Goal: Task Accomplishment & Management: Use online tool/utility

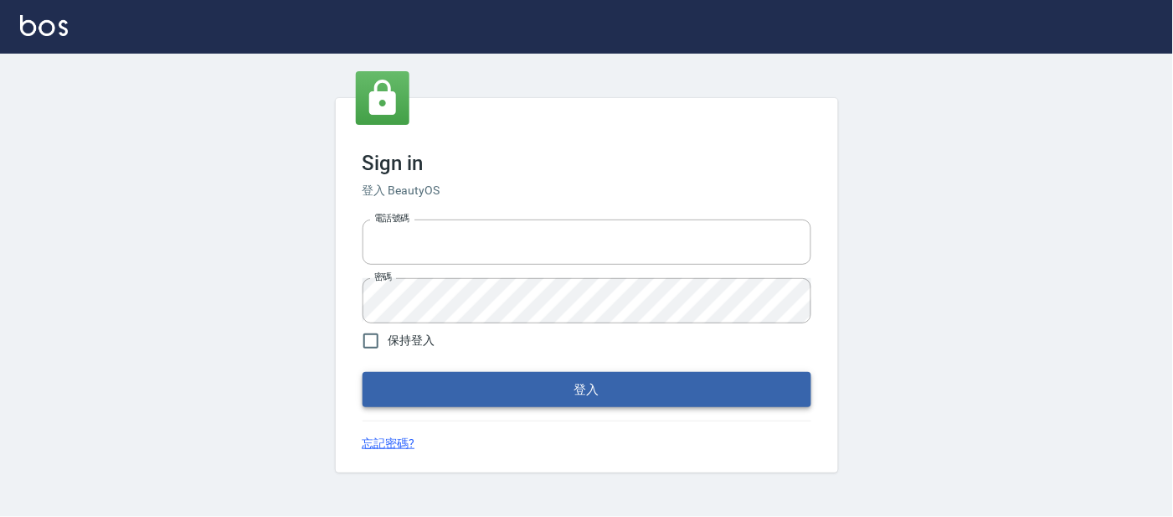
type input "25866822"
click at [656, 395] on button "登入" at bounding box center [587, 389] width 449 height 35
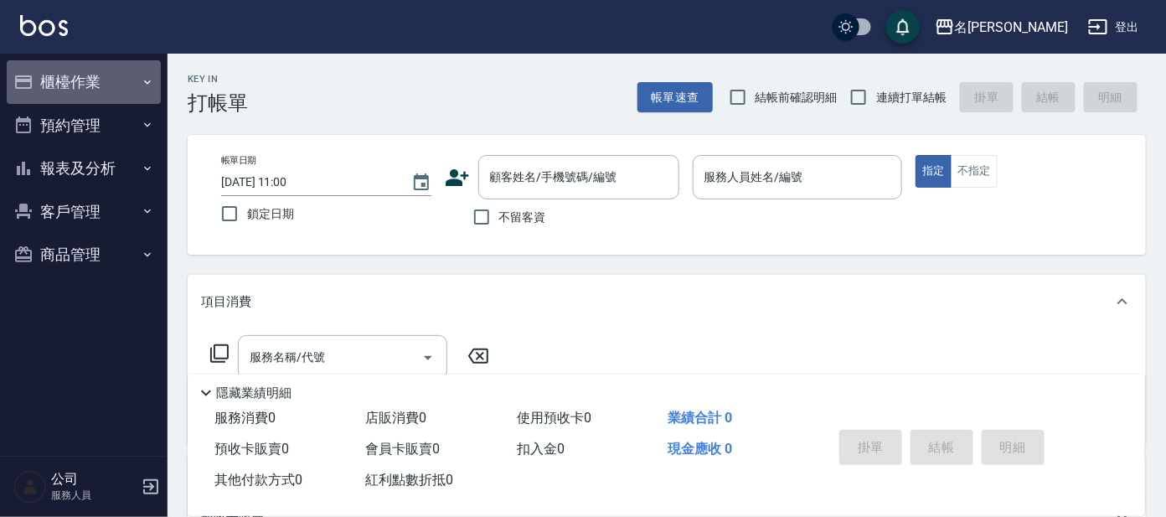
click at [60, 85] on button "櫃檯作業" at bounding box center [84, 82] width 154 height 44
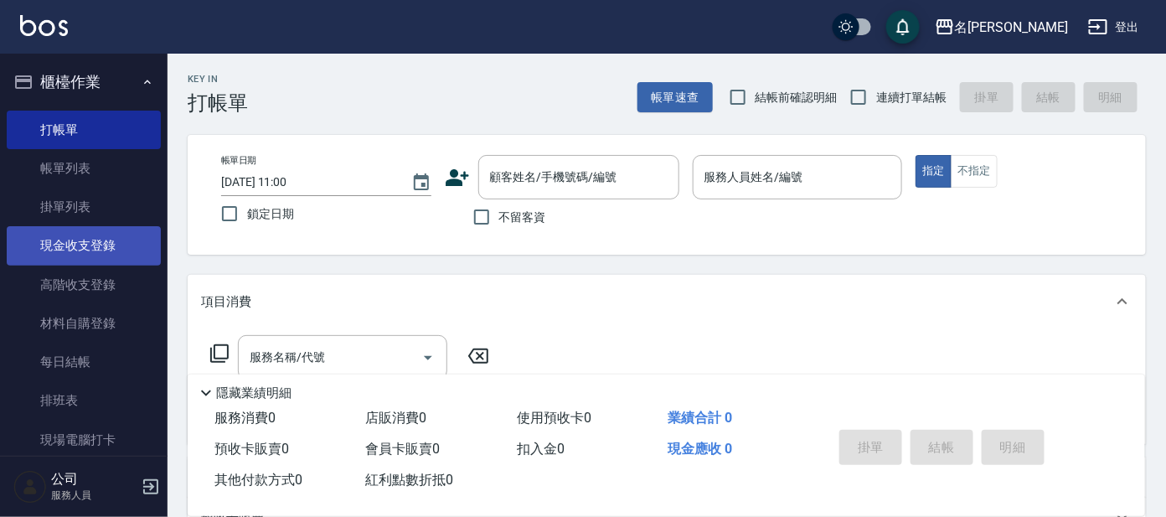
scroll to position [104, 0]
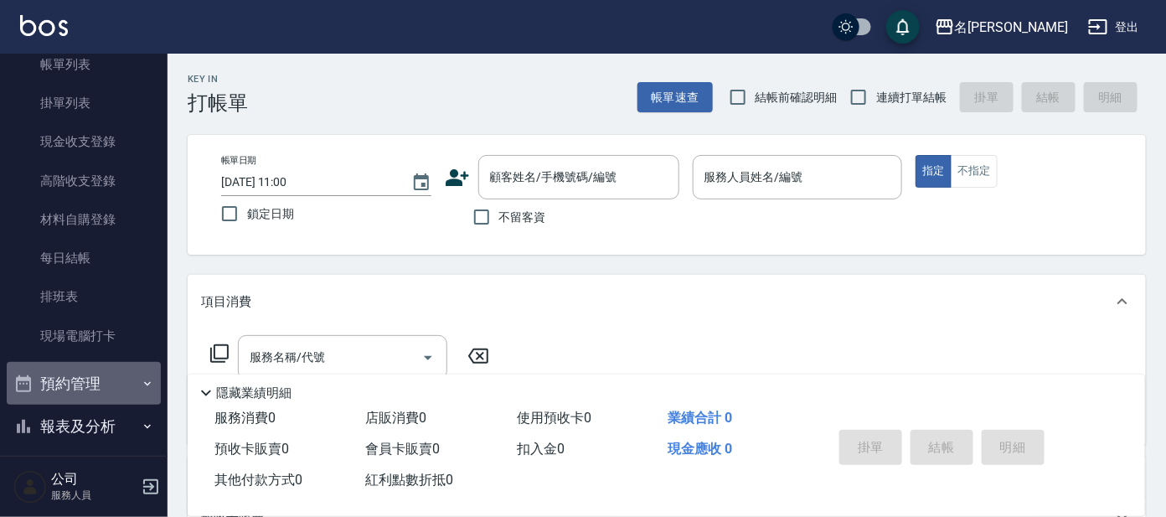
click at [115, 378] on button "預約管理" at bounding box center [84, 384] width 154 height 44
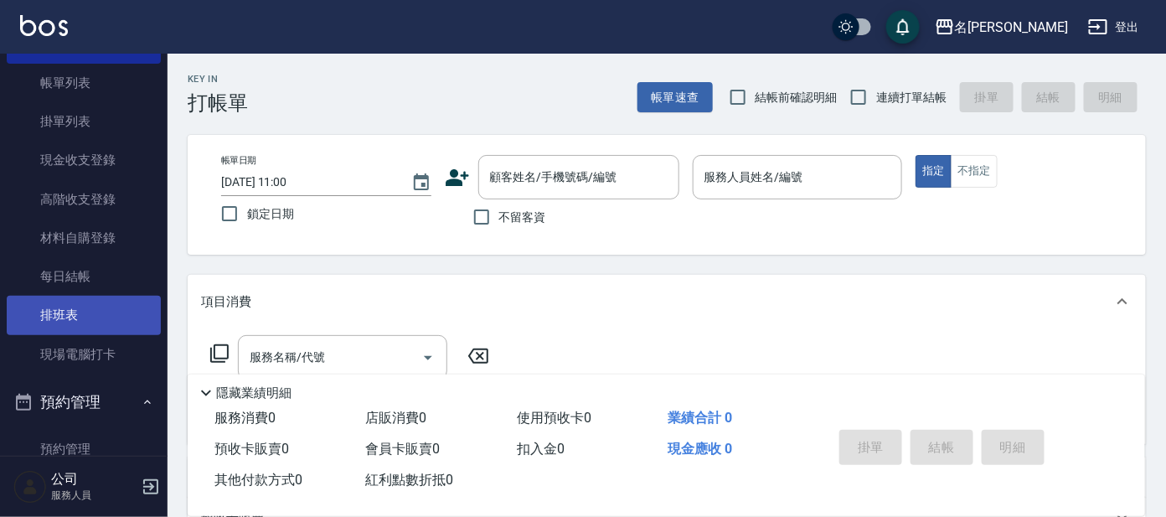
scroll to position [0, 0]
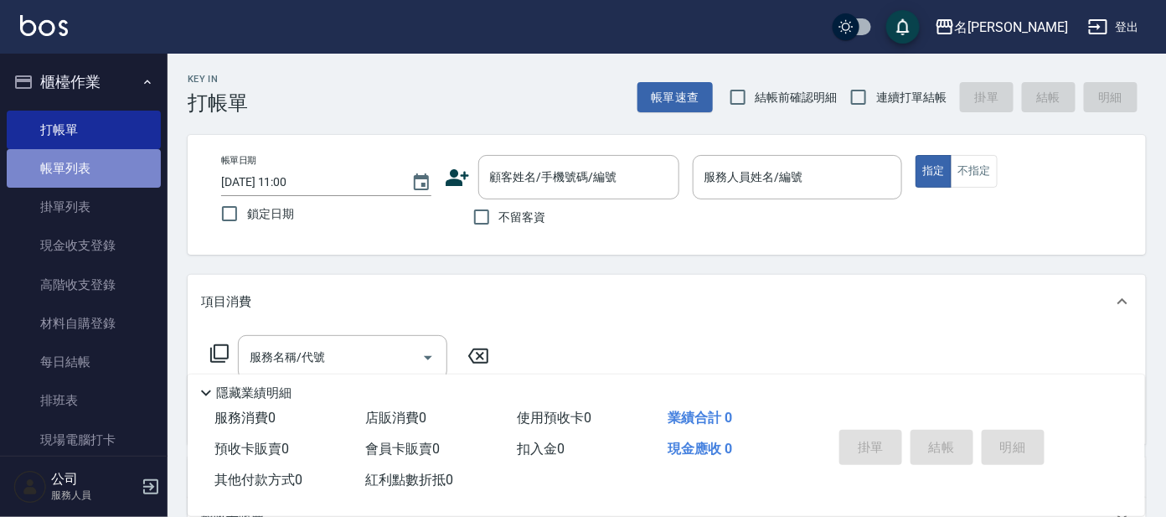
click at [95, 178] on link "帳單列表" at bounding box center [84, 168] width 154 height 39
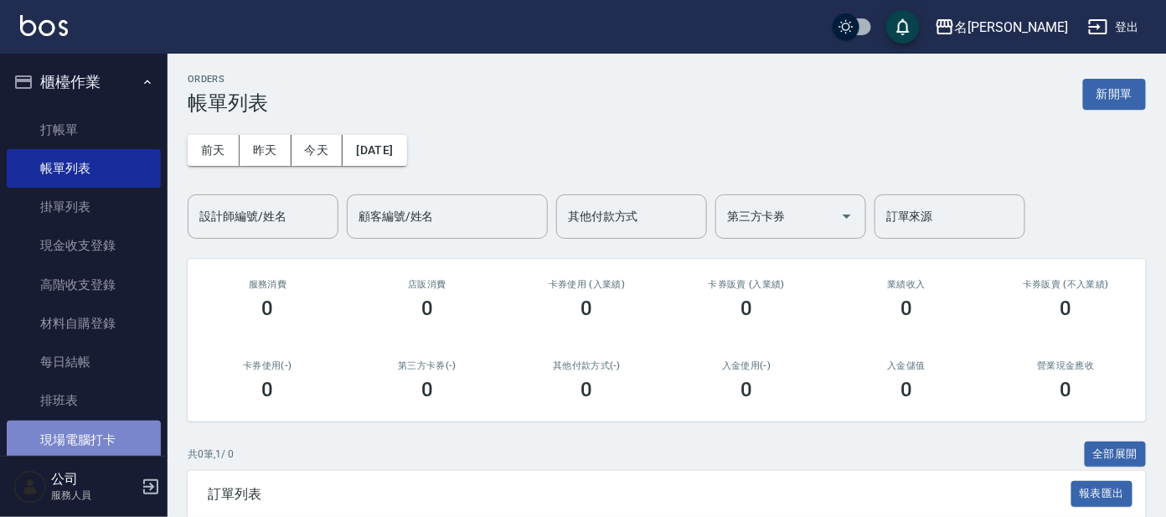
click at [131, 434] on link "現場電腦打卡" at bounding box center [84, 439] width 154 height 39
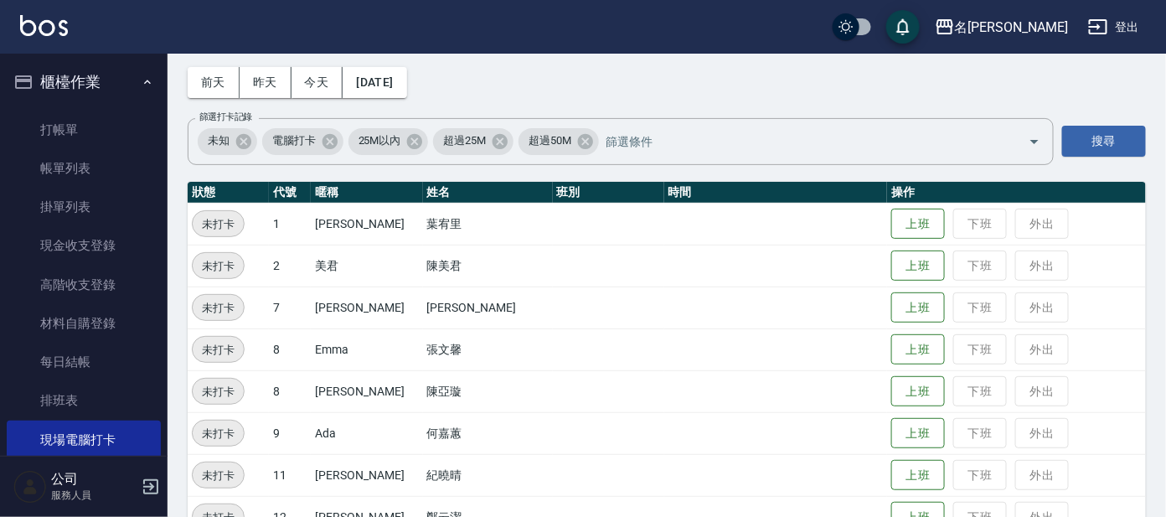
scroll to position [104, 0]
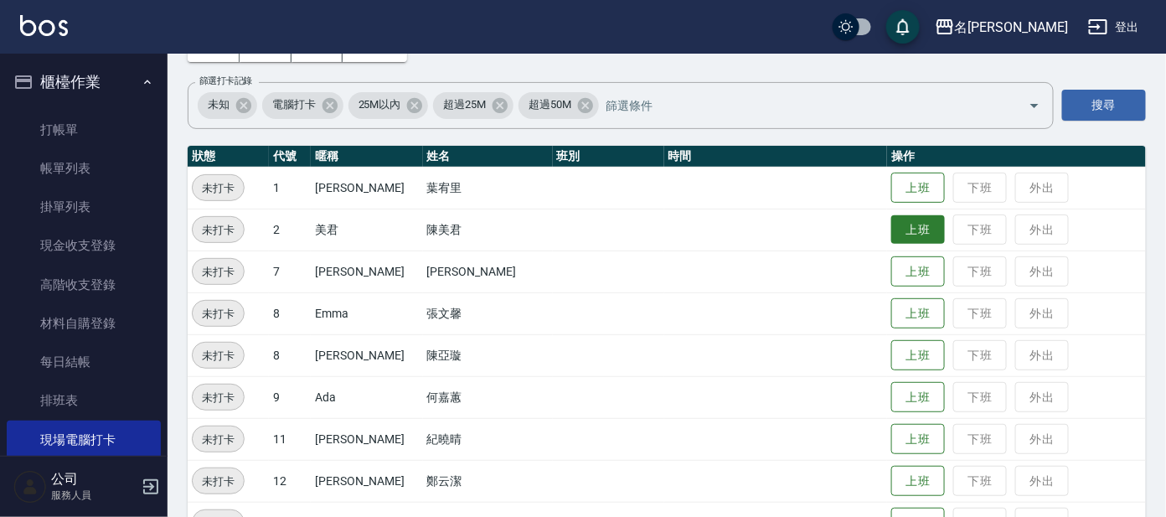
click at [893, 235] on button "上班" at bounding box center [918, 229] width 54 height 29
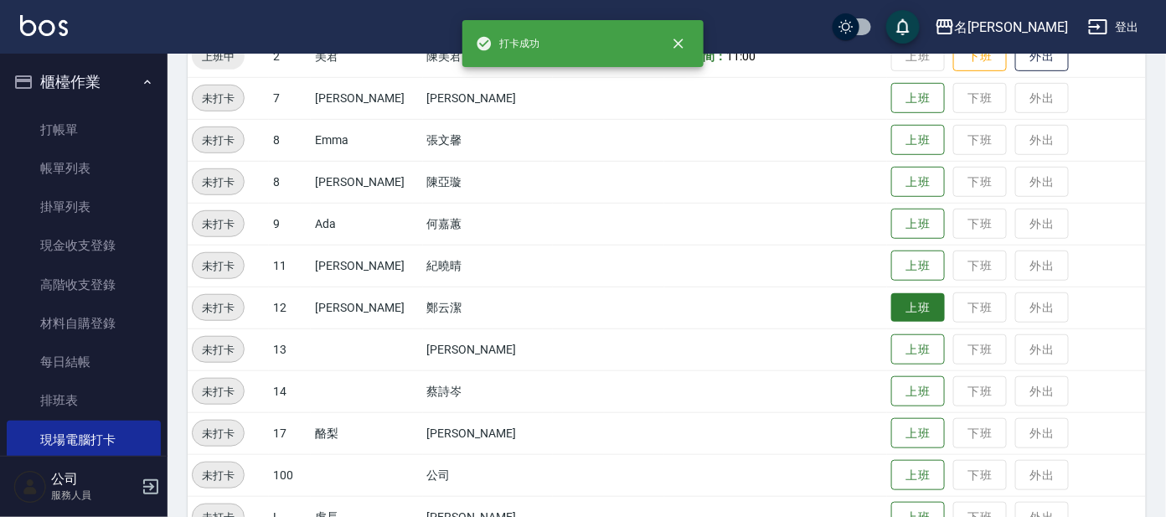
scroll to position [313, 0]
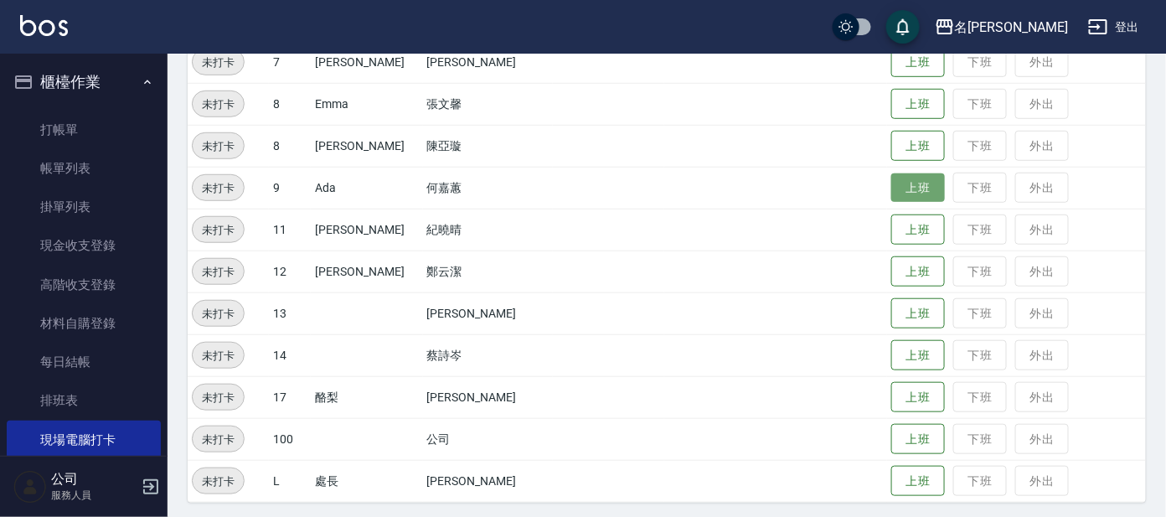
click at [891, 184] on button "上班" at bounding box center [918, 187] width 54 height 29
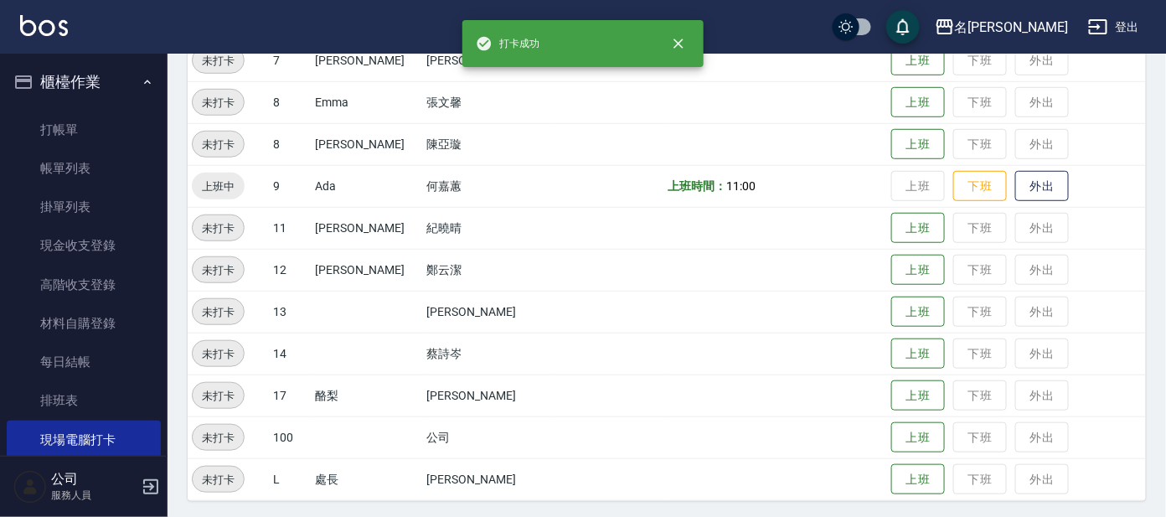
scroll to position [317, 0]
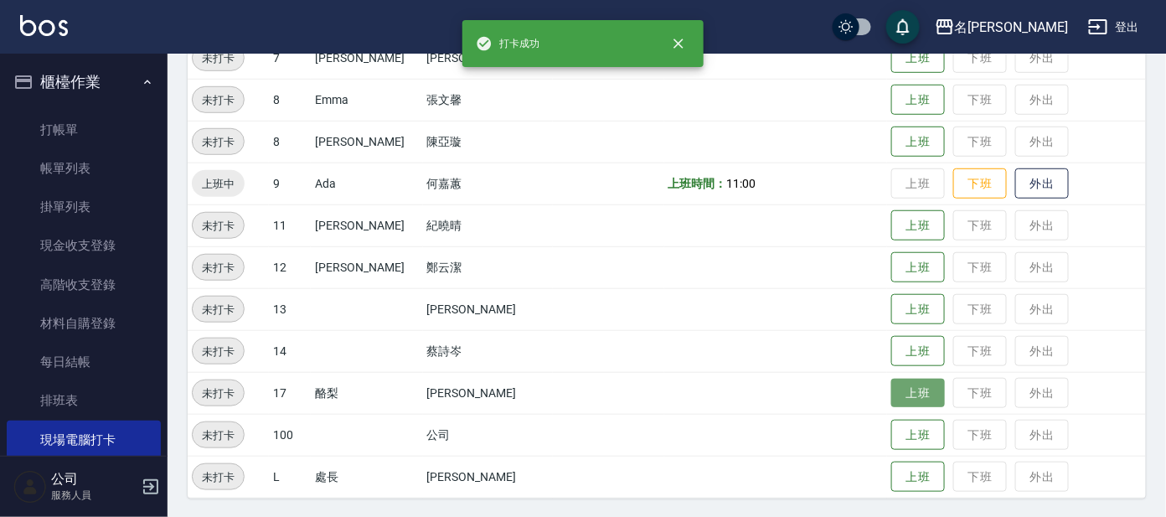
click at [899, 387] on button "上班" at bounding box center [918, 392] width 54 height 29
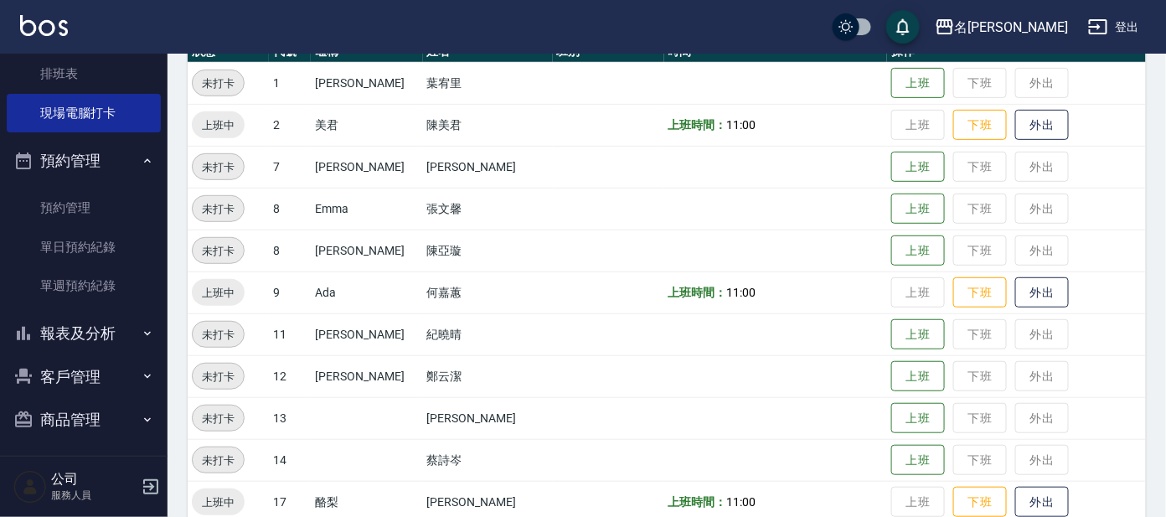
scroll to position [331, 0]
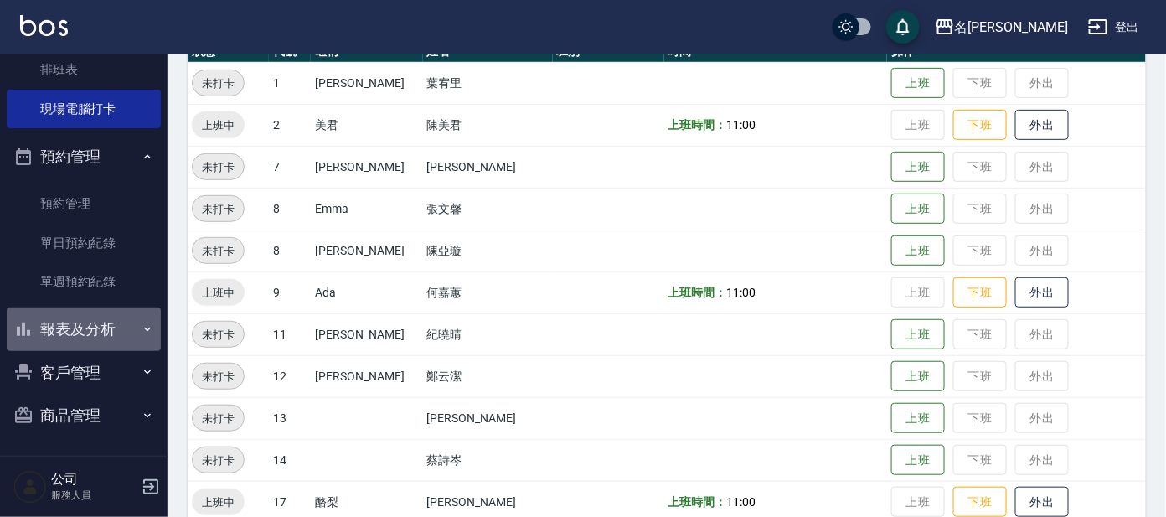
click at [85, 326] on button "報表及分析" at bounding box center [84, 329] width 154 height 44
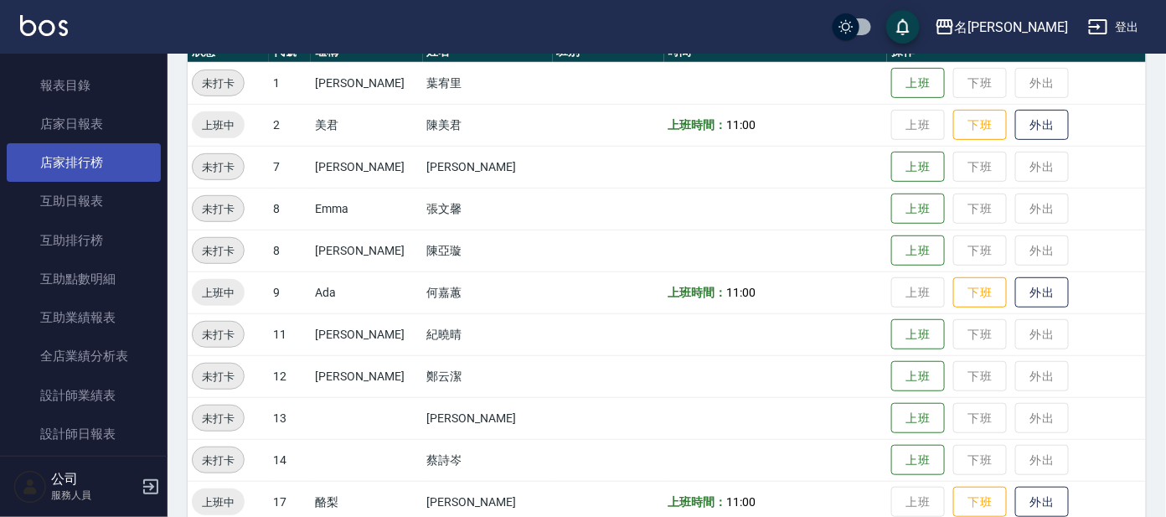
scroll to position [645, 0]
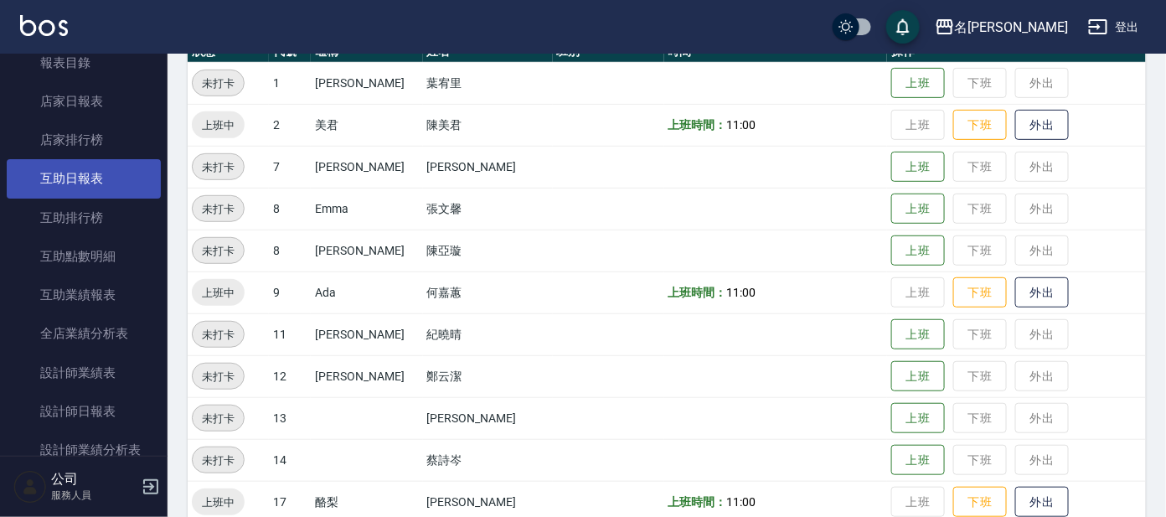
click at [125, 185] on link "互助日報表" at bounding box center [84, 178] width 154 height 39
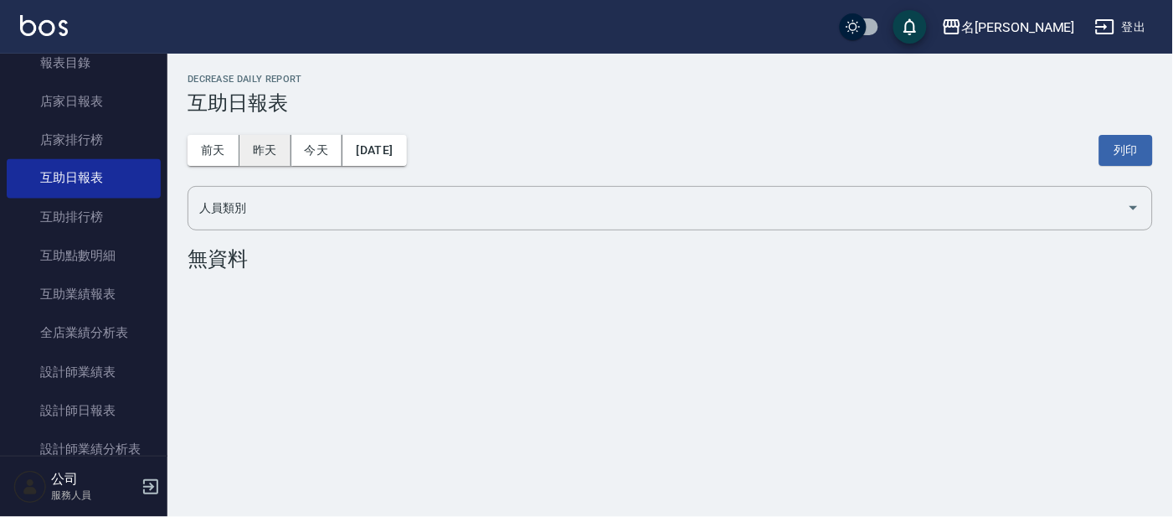
click at [280, 163] on button "昨天" at bounding box center [265, 150] width 52 height 31
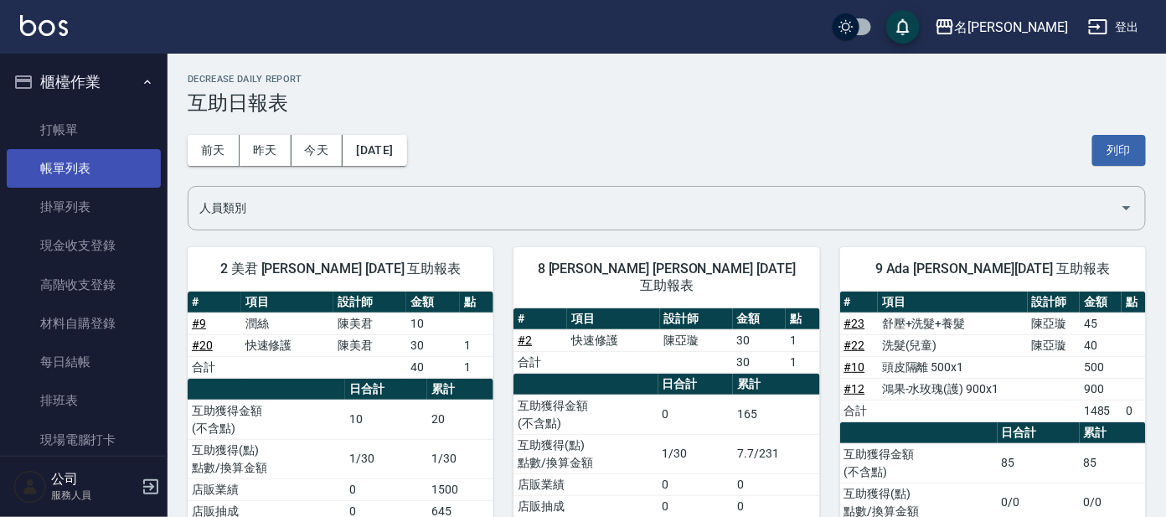
click at [120, 167] on link "帳單列表" at bounding box center [84, 168] width 154 height 39
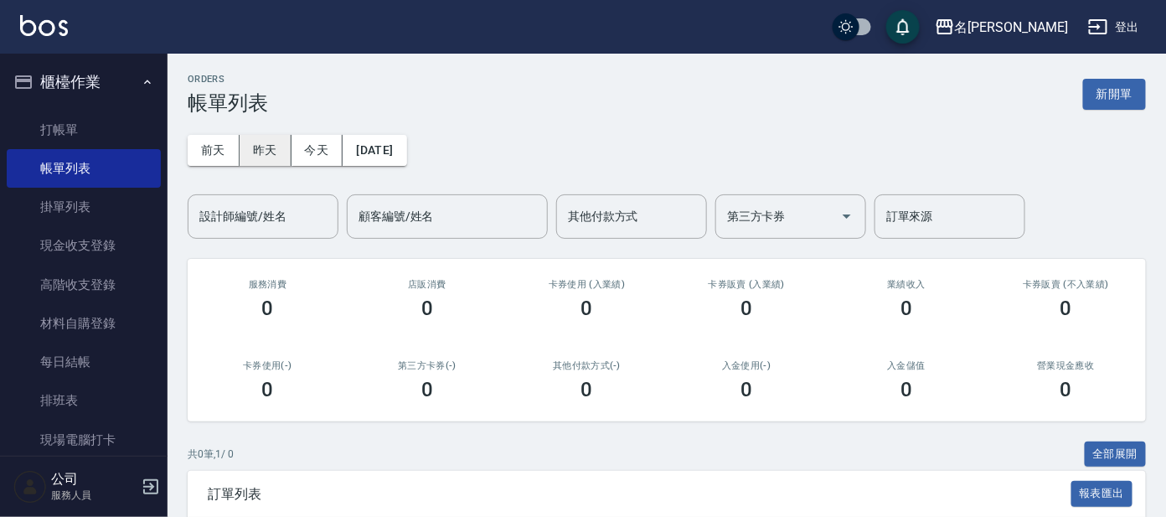
click at [279, 147] on button "昨天" at bounding box center [265, 150] width 52 height 31
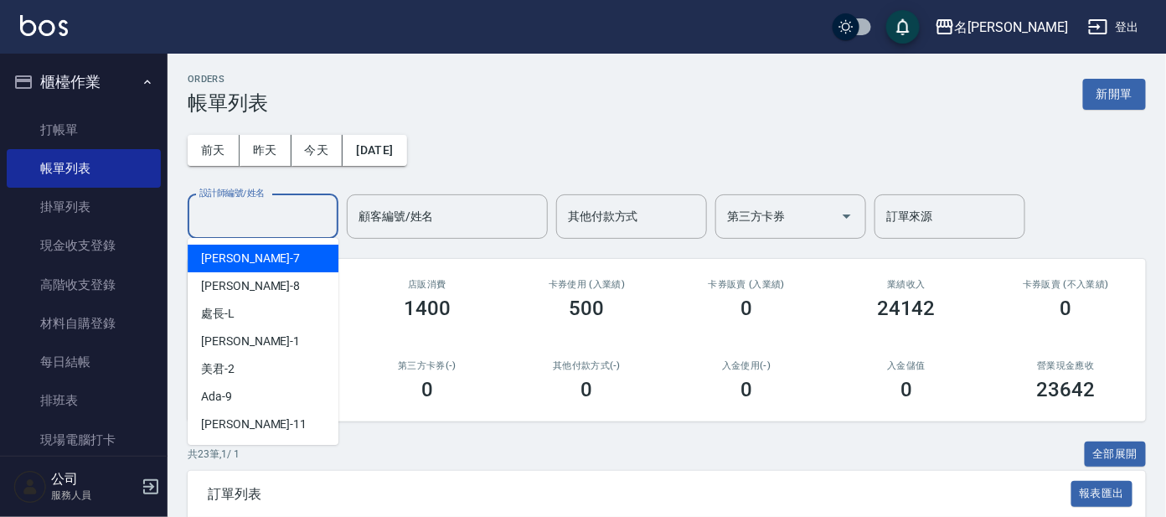
click at [273, 220] on input "設計師編號/姓名" at bounding box center [263, 216] width 136 height 29
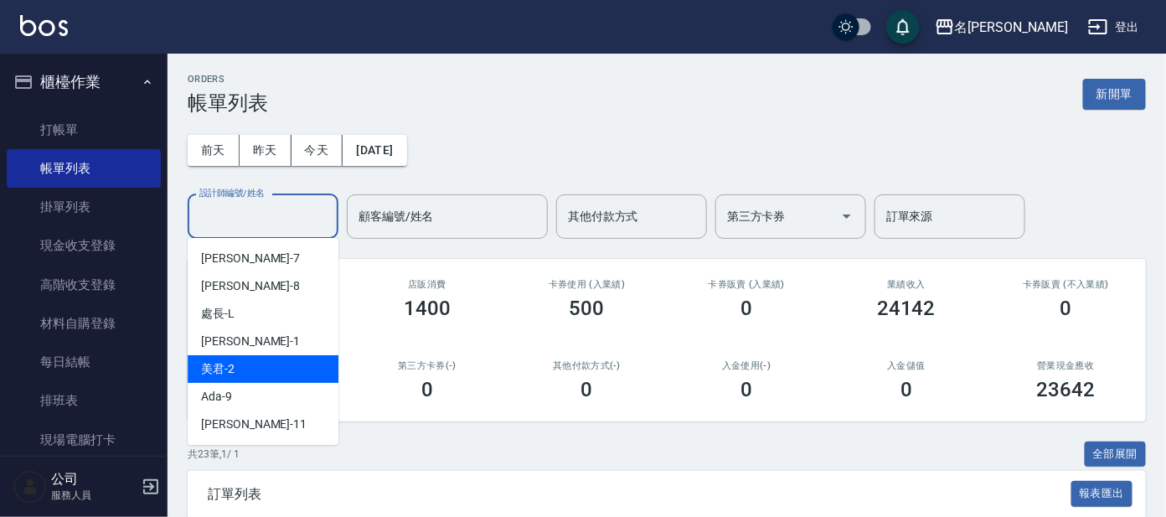
click at [263, 363] on div "美君 -2" at bounding box center [263, 369] width 151 height 28
type input "美君-2"
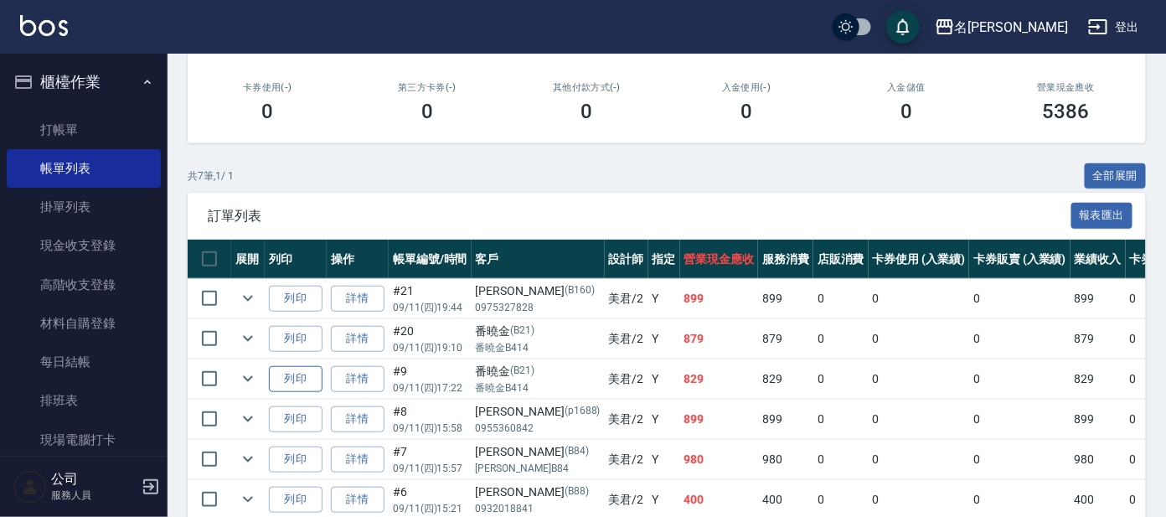
scroll to position [313, 0]
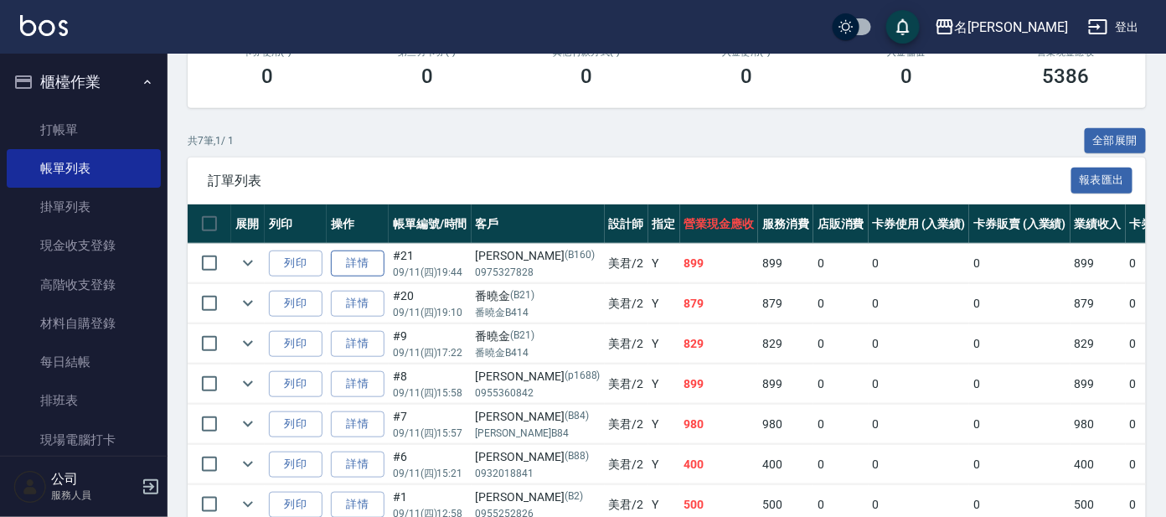
click at [348, 259] on link "詳情" at bounding box center [358, 263] width 54 height 26
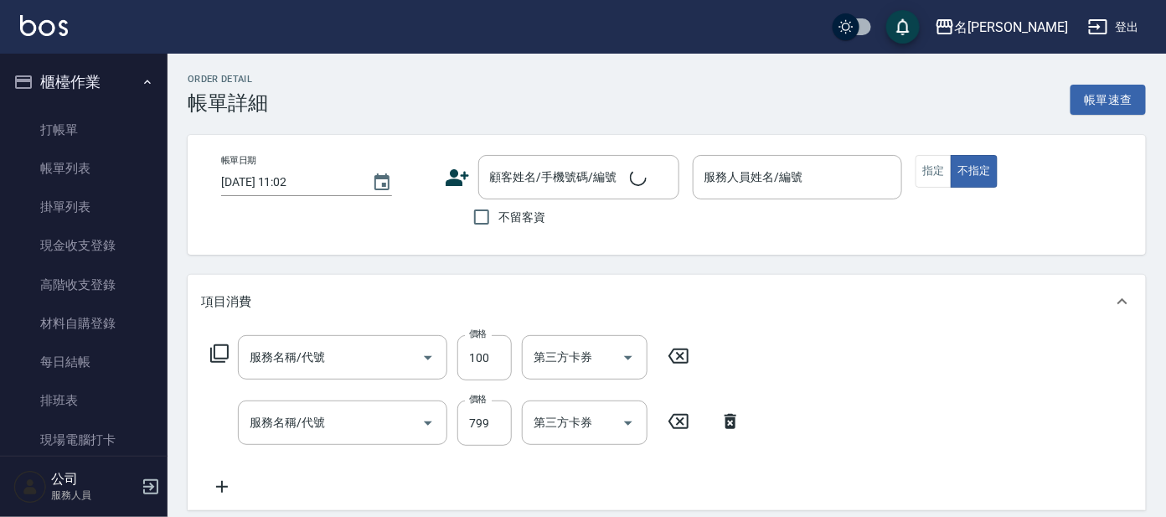
type input "[DATE] 19:44"
type input "美君-2"
type input "剪髮 A級設計師(301)"
type input "頭皮淨化療程(101)"
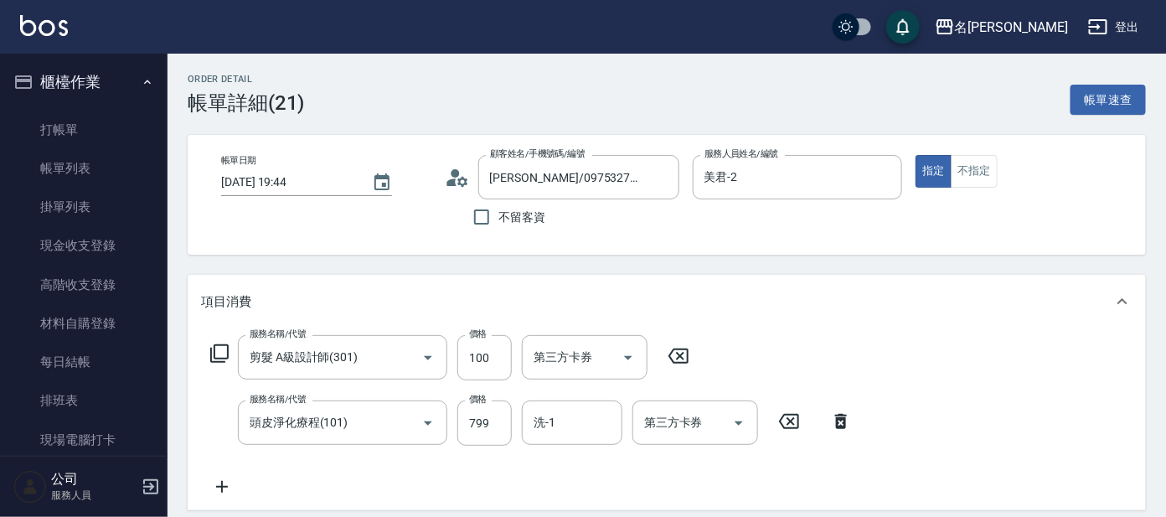
type input "[PERSON_NAME]/0975327828/B160"
click at [564, 442] on div "洗-1" at bounding box center [572, 422] width 100 height 44
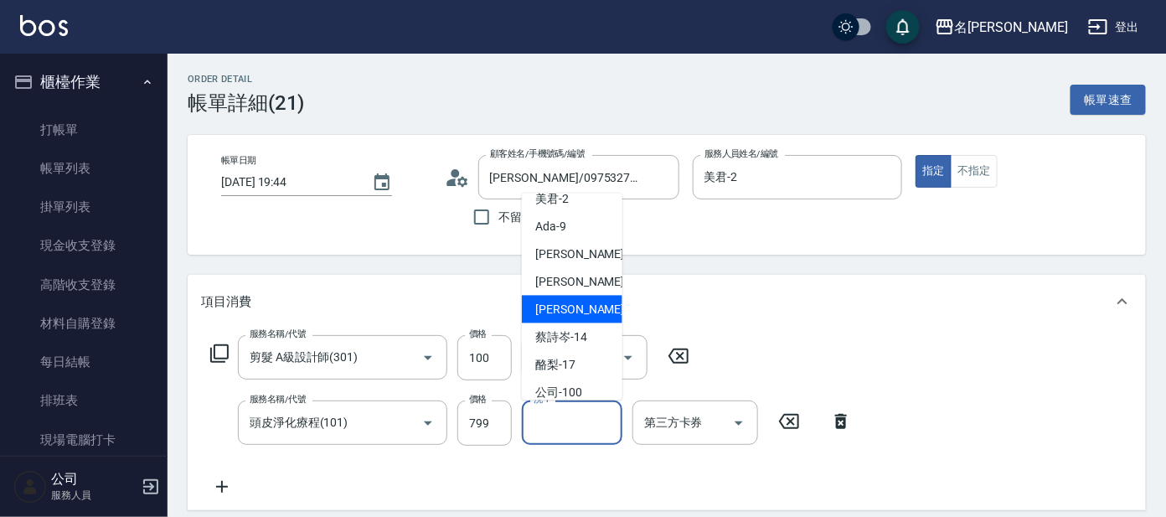
scroll to position [137, 0]
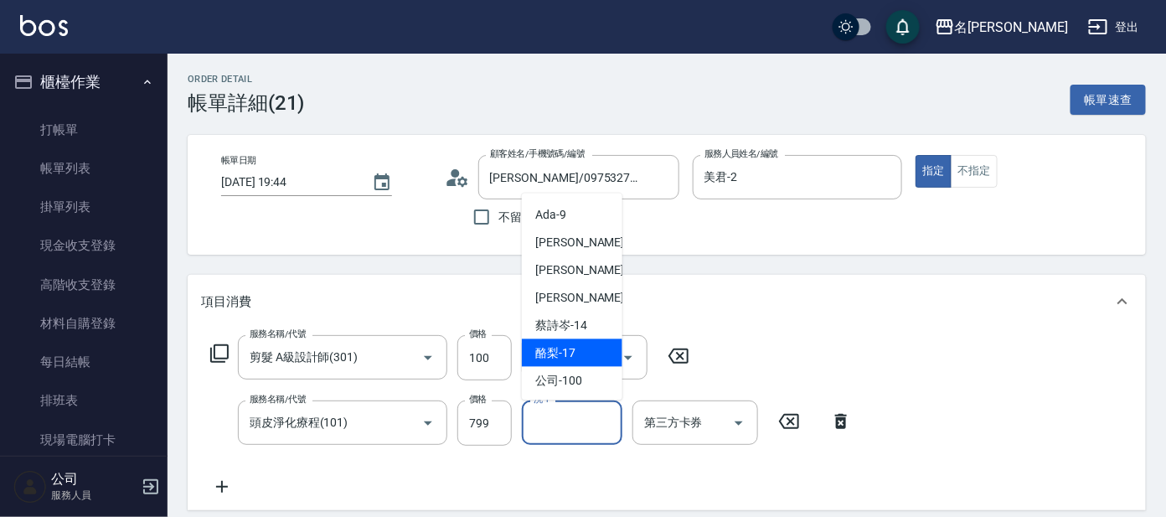
click at [579, 351] on div "酪梨 -17" at bounding box center [572, 353] width 100 height 28
type input "酪梨-17"
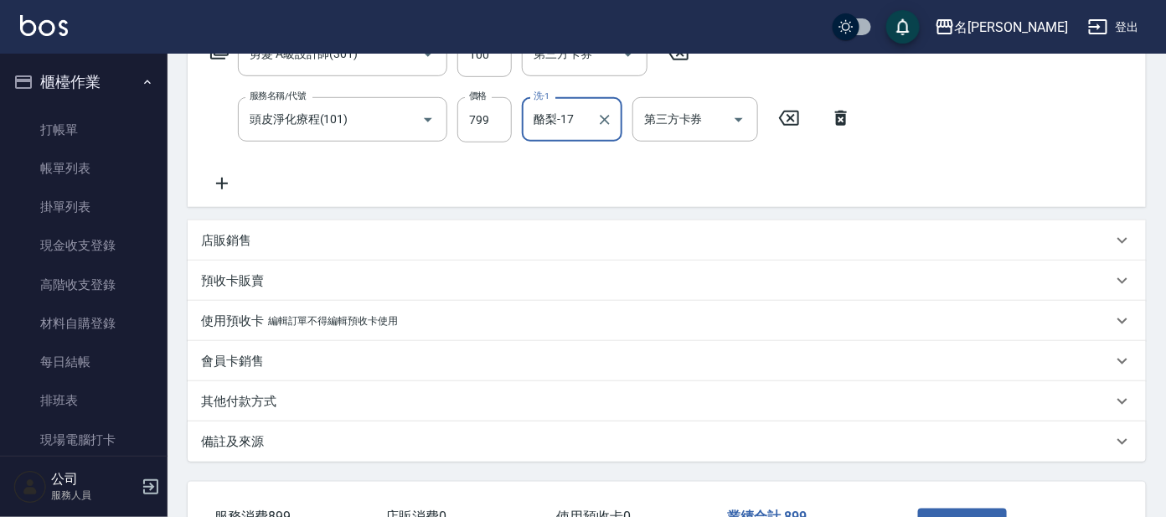
scroll to position [425, 0]
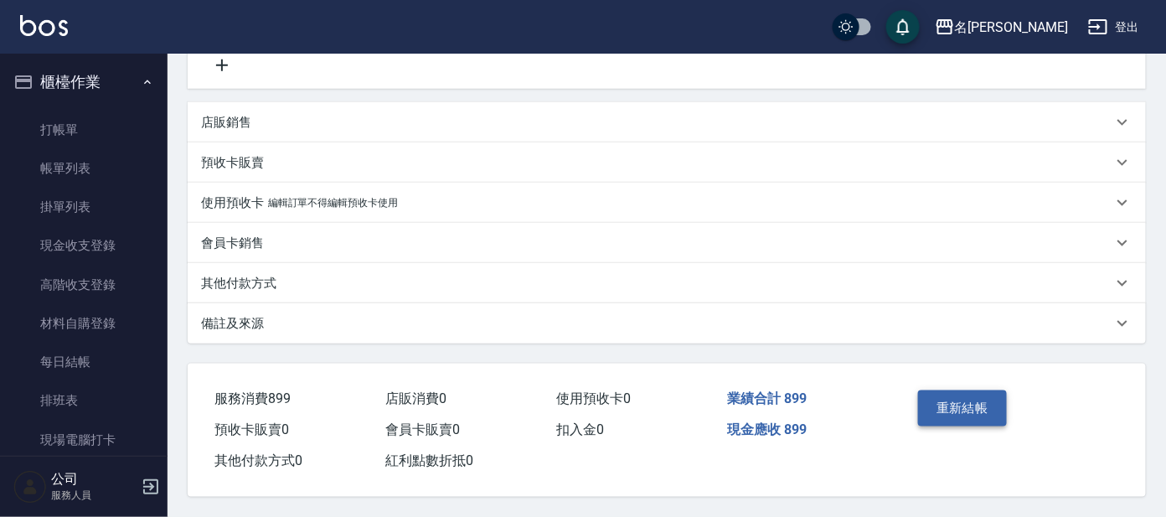
click at [960, 394] on button "重新結帳" at bounding box center [962, 407] width 89 height 35
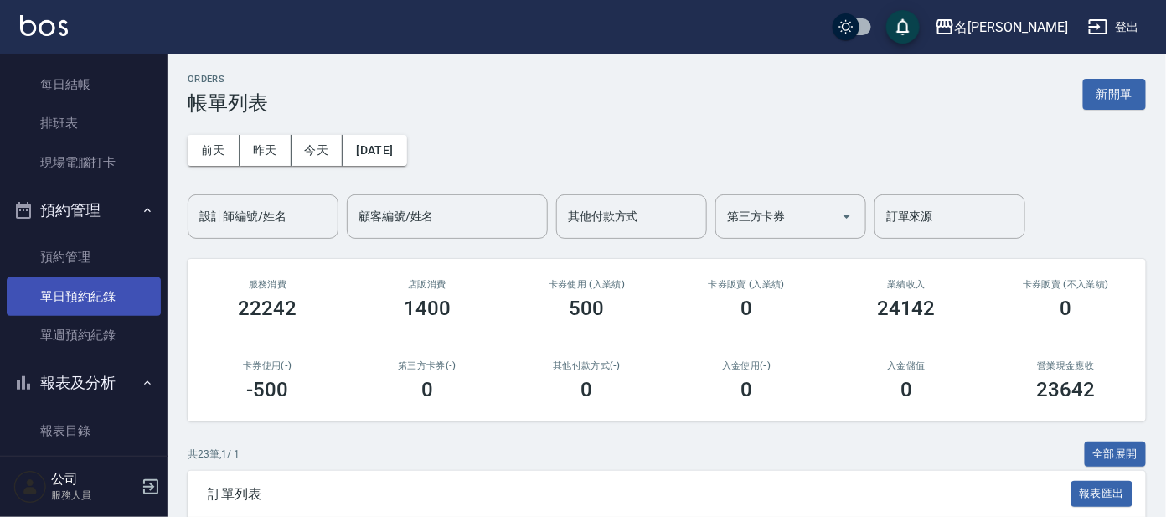
scroll to position [313, 0]
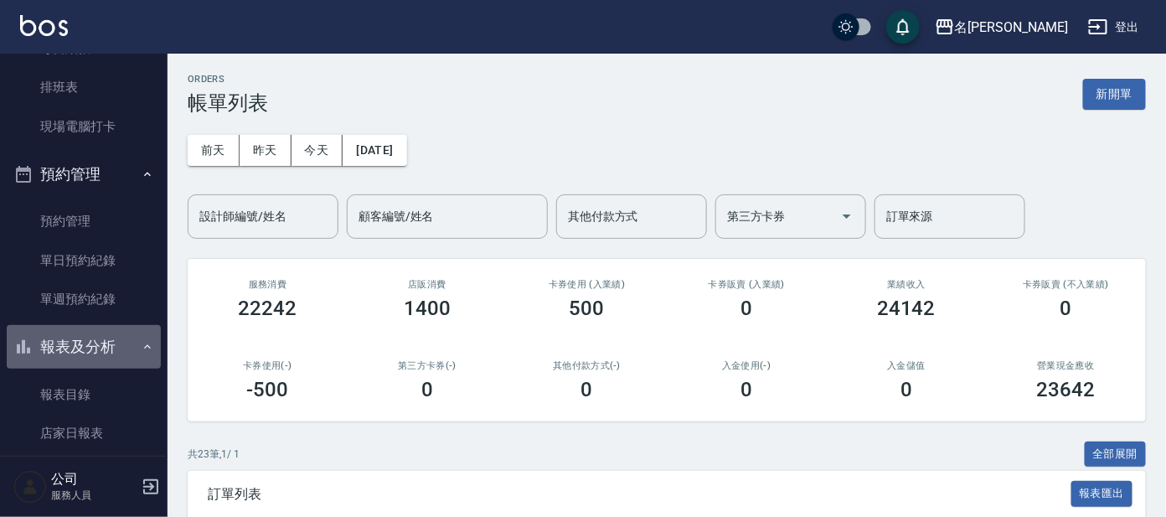
click at [112, 345] on button "報表及分析" at bounding box center [84, 347] width 154 height 44
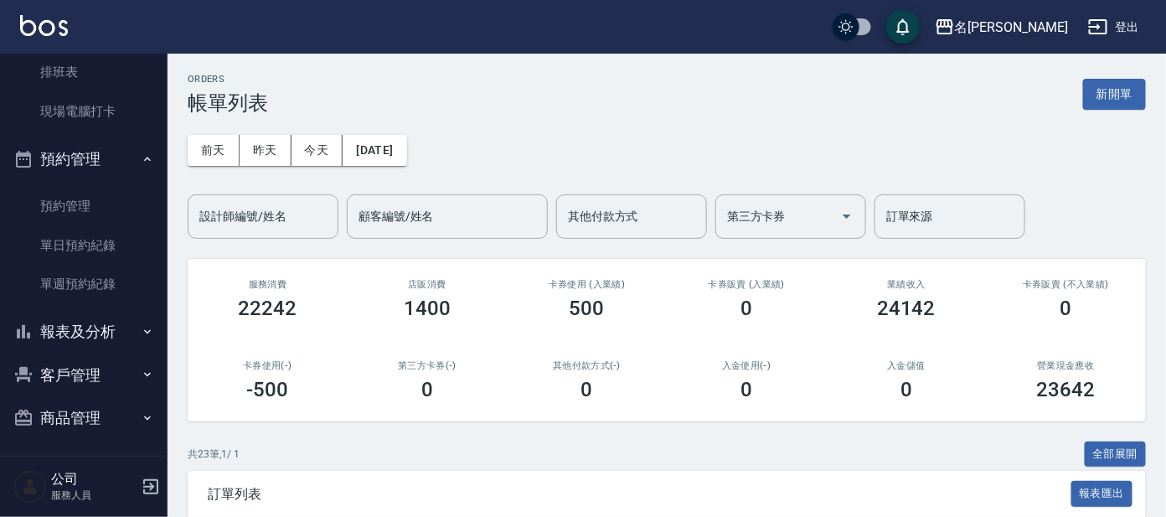
scroll to position [331, 0]
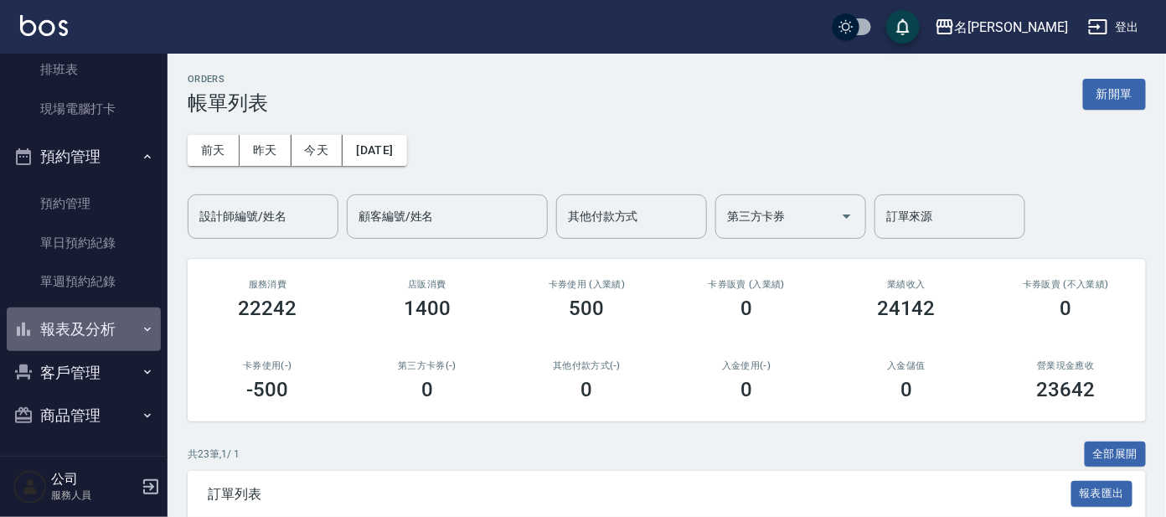
click at [115, 337] on button "報表及分析" at bounding box center [84, 329] width 154 height 44
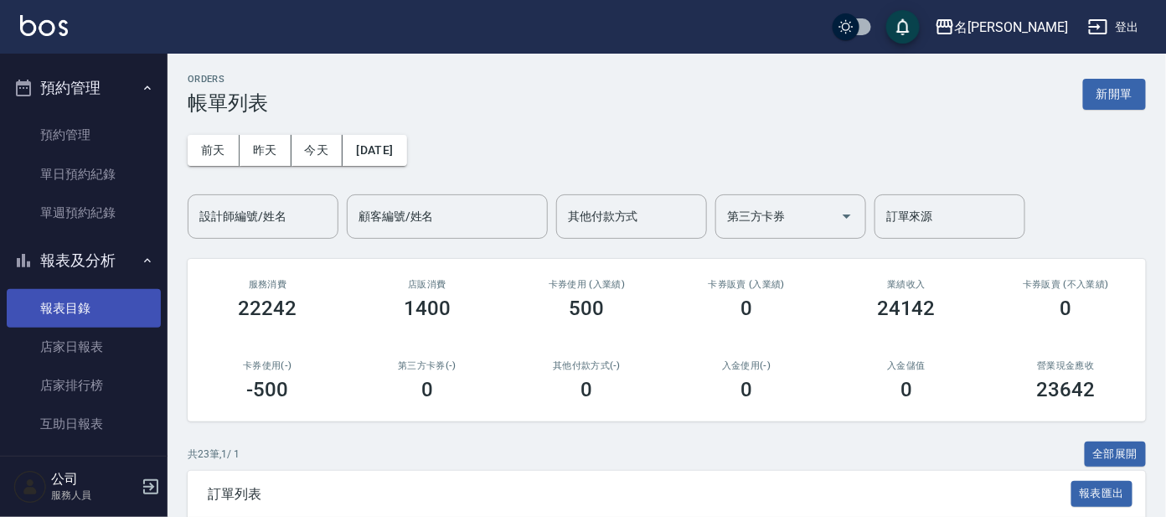
scroll to position [435, 0]
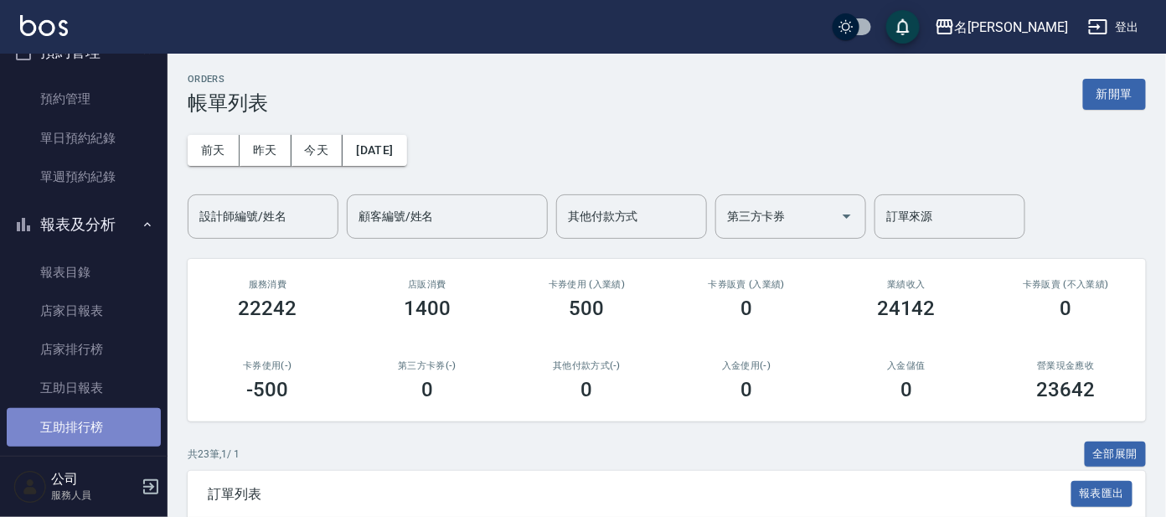
click at [106, 411] on link "互助排行榜" at bounding box center [84, 427] width 154 height 39
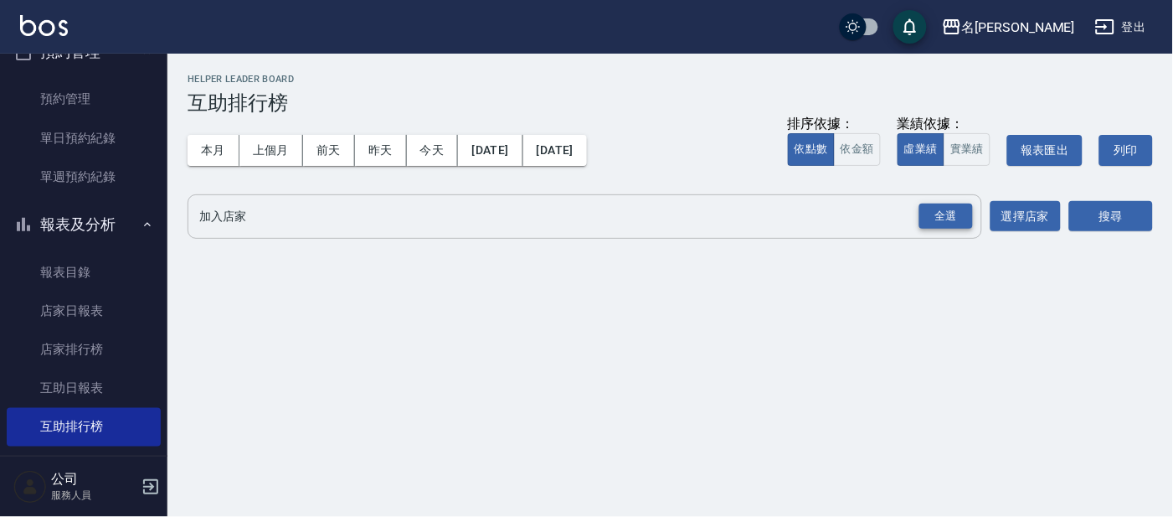
click at [921, 217] on div "全選" at bounding box center [946, 216] width 54 height 26
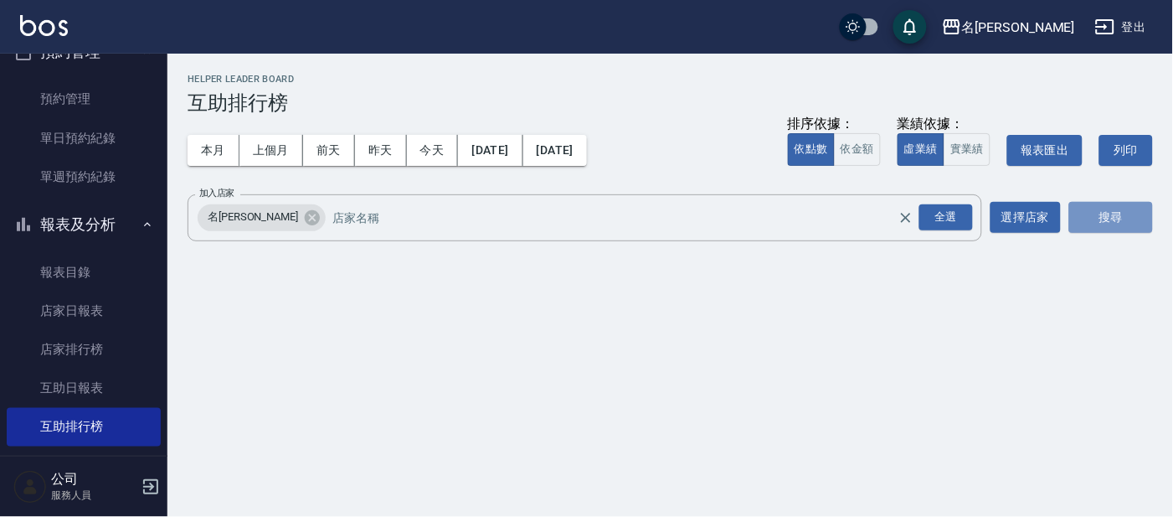
drag, startPoint x: 1117, startPoint y: 209, endPoint x: 989, endPoint y: 216, distance: 128.3
click at [1110, 209] on button "搜尋" at bounding box center [1111, 217] width 84 height 31
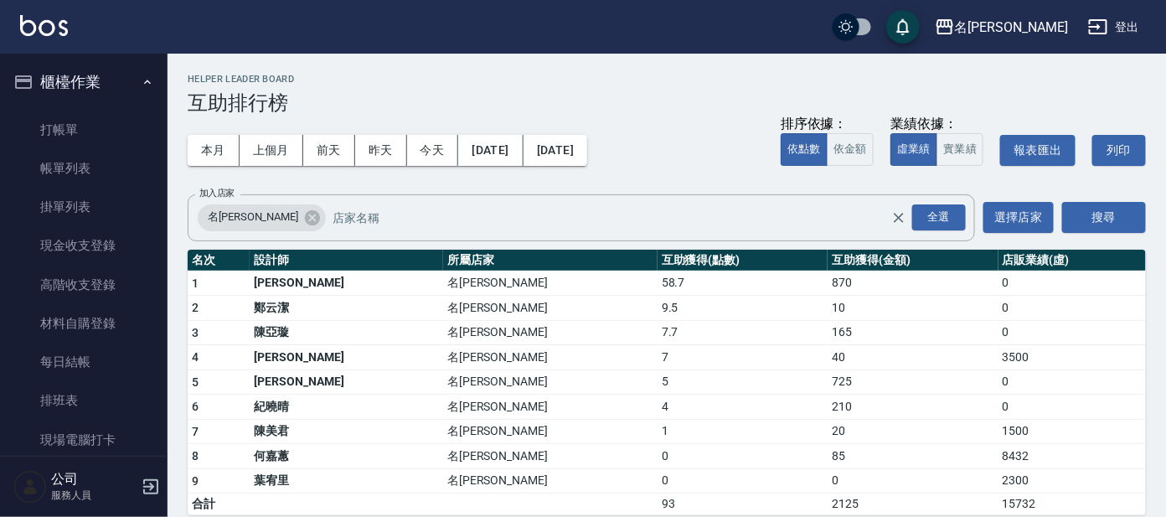
click at [90, 104] on ul "打帳單 帳單列表 掛單列表 現金收支登錄 高階收支登錄 材料自購登錄 每日結帳 排班表 現場電腦打卡" at bounding box center [84, 285] width 154 height 362
click at [75, 124] on link "打帳單" at bounding box center [84, 130] width 154 height 39
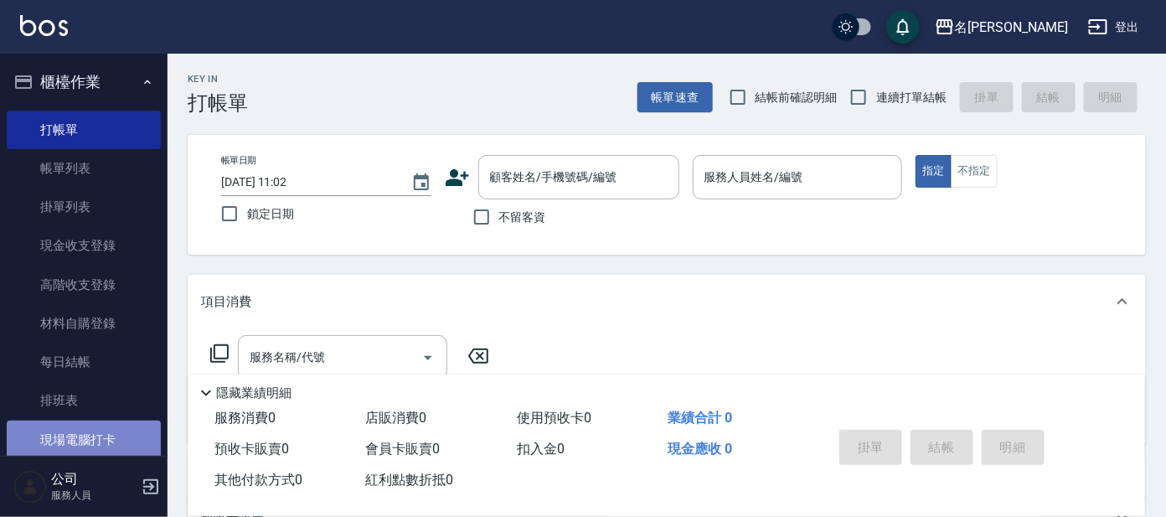
click at [93, 427] on link "現場電腦打卡" at bounding box center [84, 439] width 154 height 39
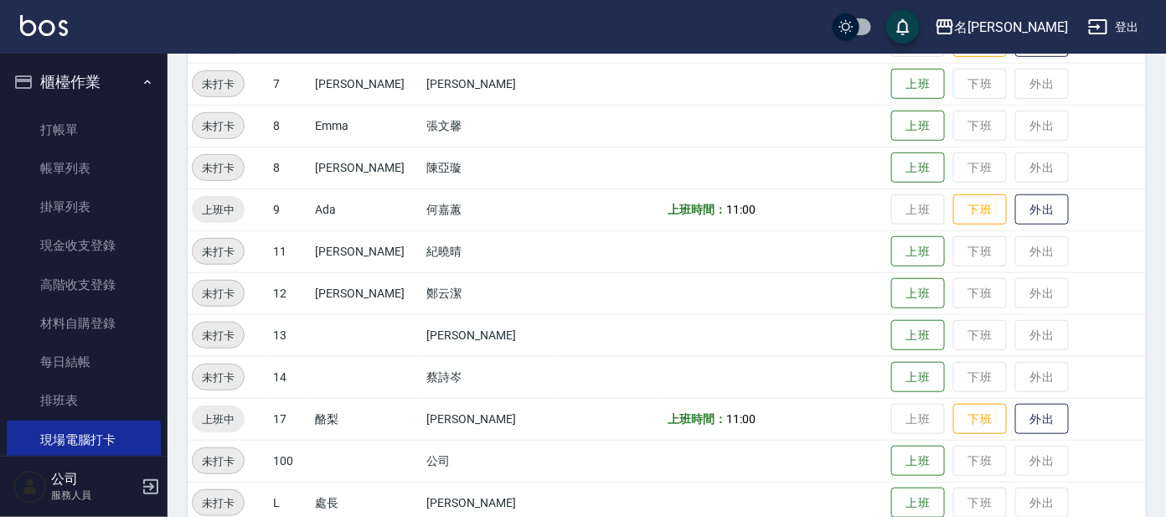
scroll to position [313, 0]
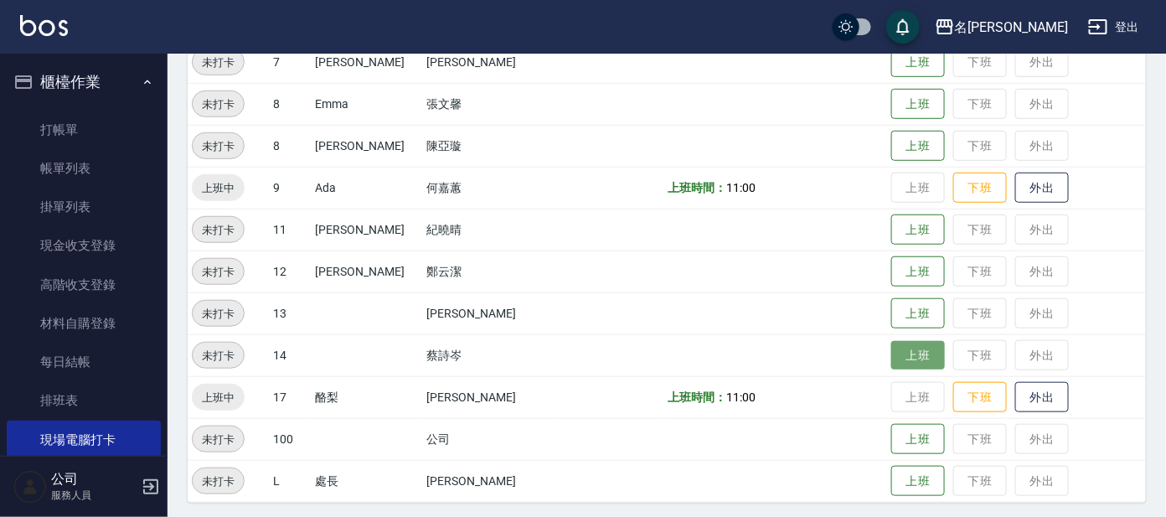
click at [901, 353] on button "上班" at bounding box center [918, 355] width 54 height 29
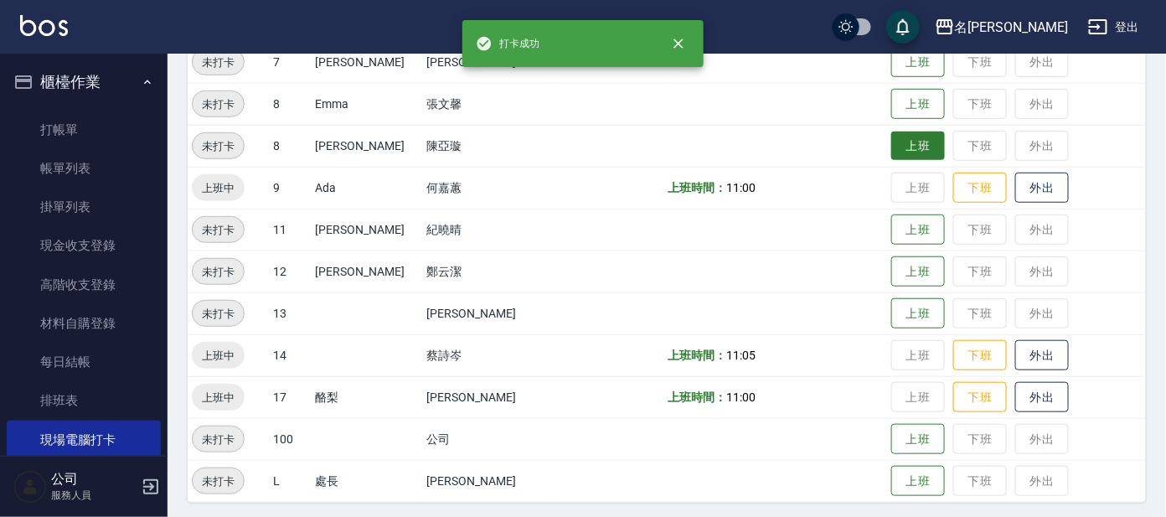
click at [894, 138] on button "上班" at bounding box center [918, 145] width 54 height 29
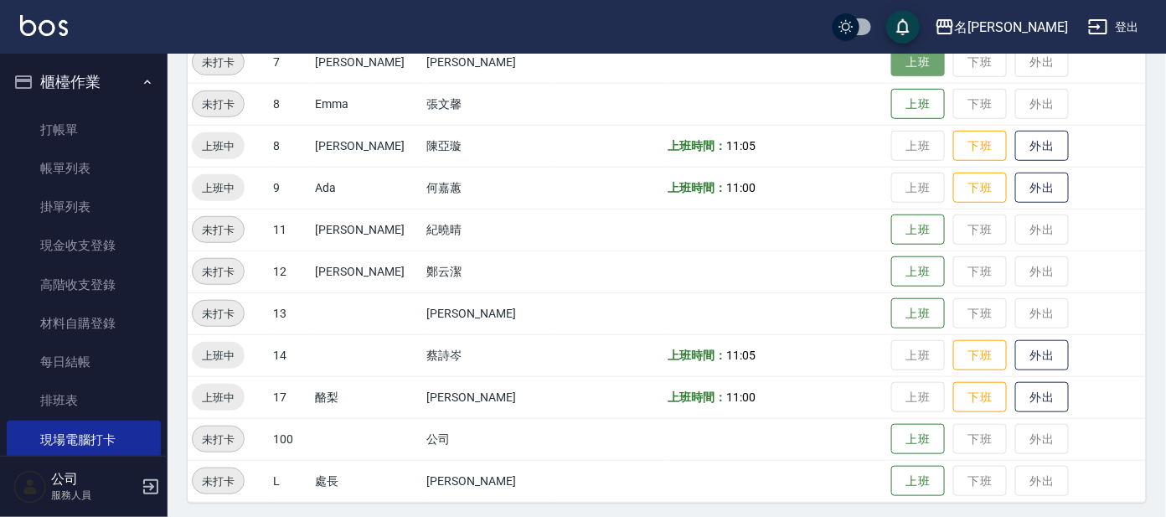
click at [905, 65] on button "上班" at bounding box center [918, 62] width 54 height 29
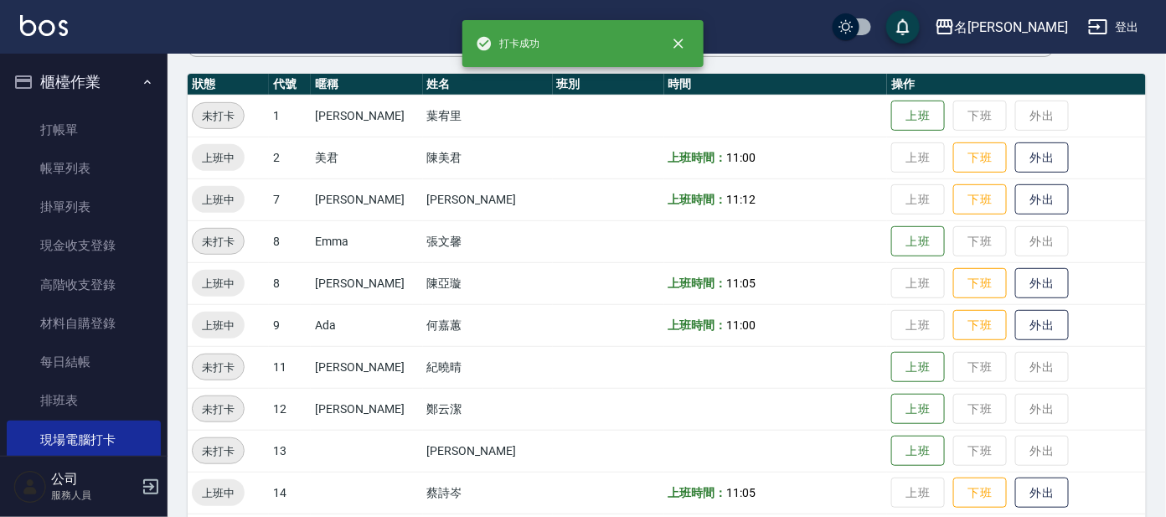
scroll to position [209, 0]
